Goal: Information Seeking & Learning: Understand process/instructions

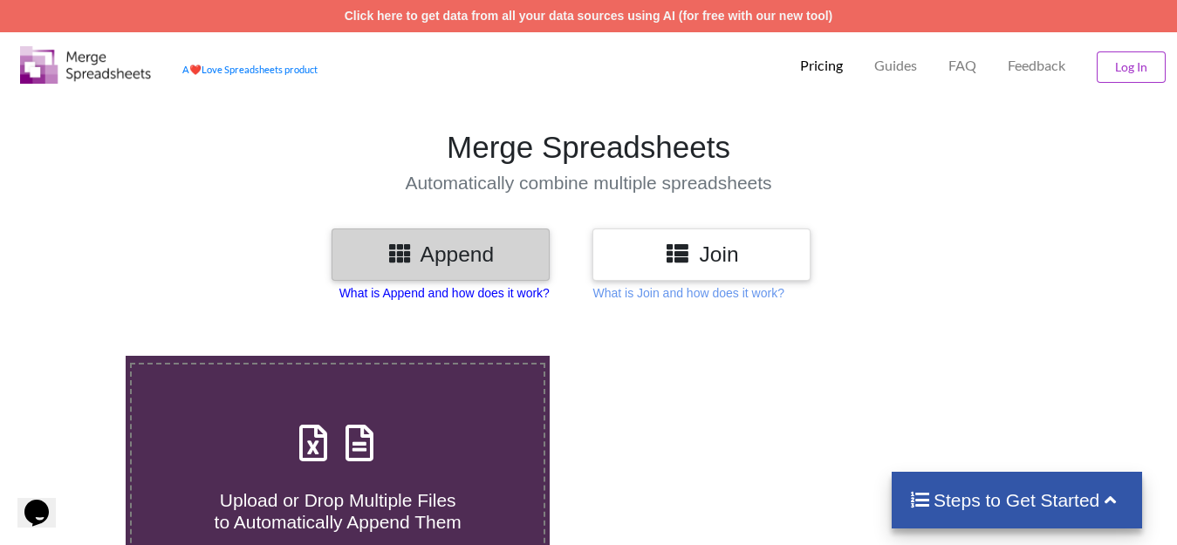
click at [442, 296] on p "What is Append and how does it work?" at bounding box center [444, 292] width 210 height 17
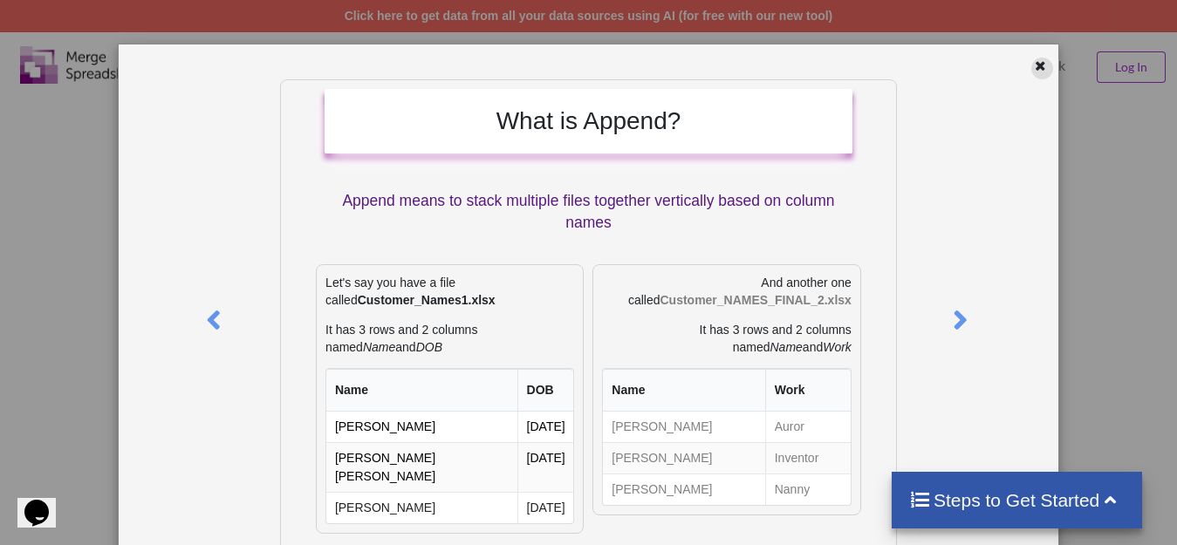
click at [1036, 66] on icon at bounding box center [1041, 64] width 15 height 12
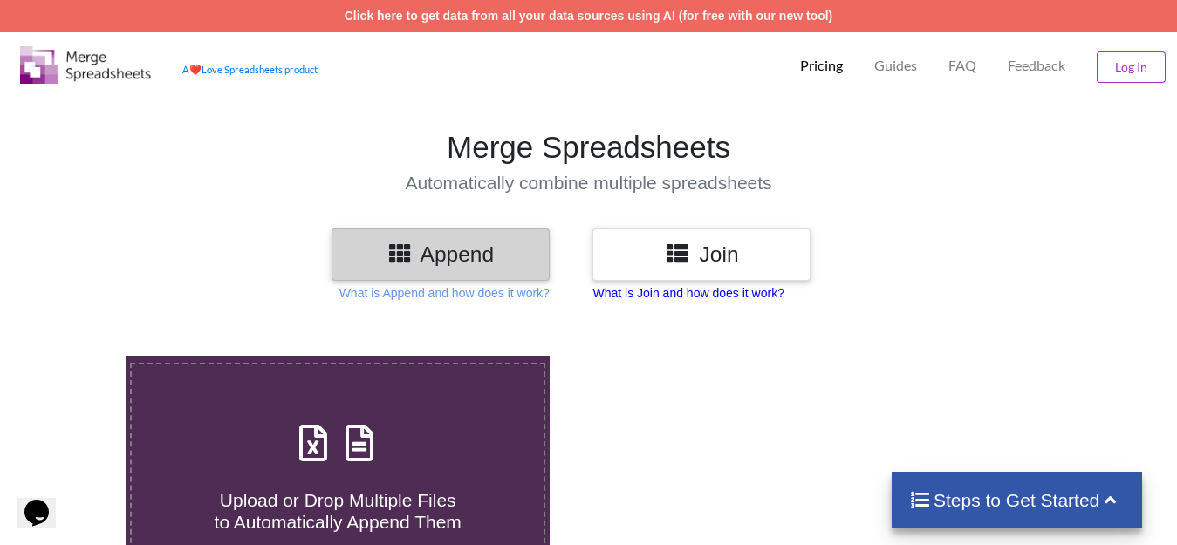
click at [682, 290] on p "What is Join and how does it work?" at bounding box center [688, 292] width 191 height 17
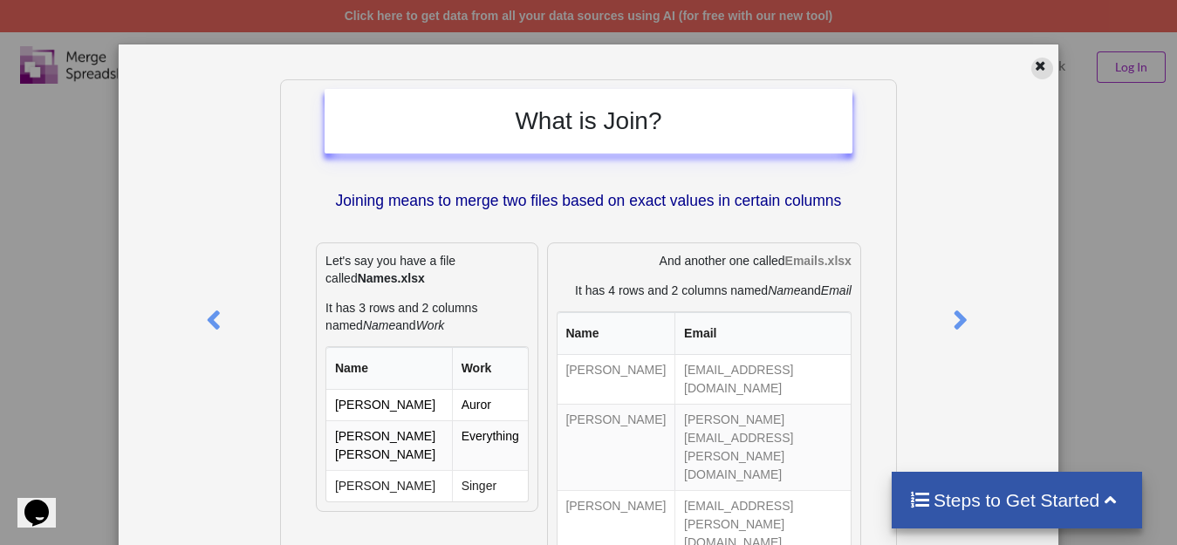
click at [1034, 67] on icon at bounding box center [1041, 64] width 15 height 12
